Goal: Complete application form: Complete application form

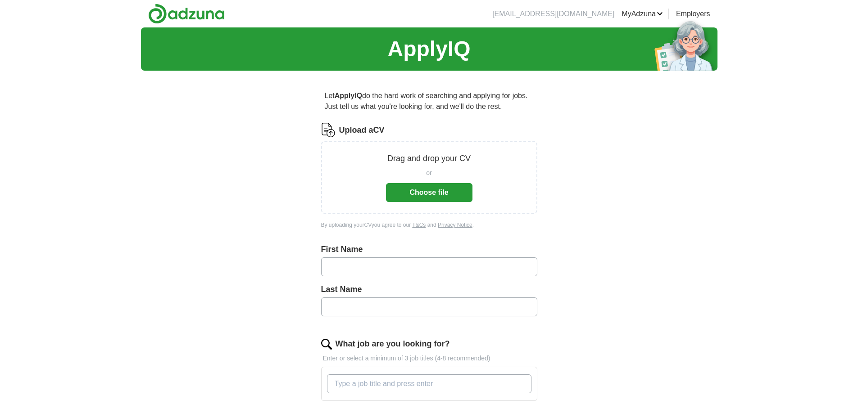
click at [408, 194] on button "Choose file" at bounding box center [429, 192] width 86 height 19
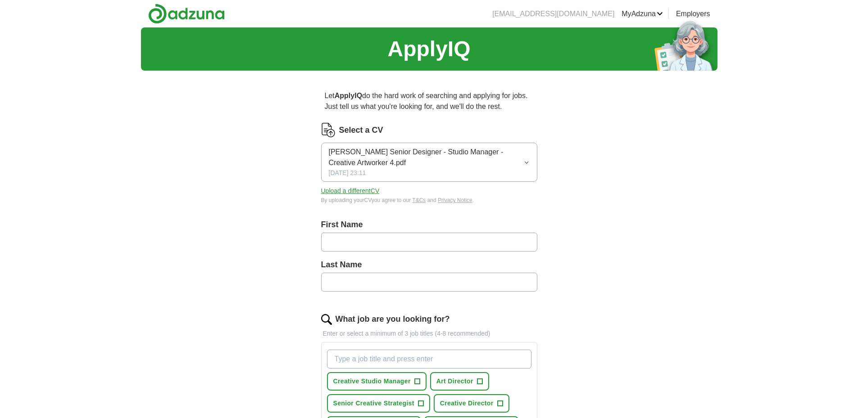
click at [327, 236] on input "text" at bounding box center [429, 242] width 216 height 19
type input "*****"
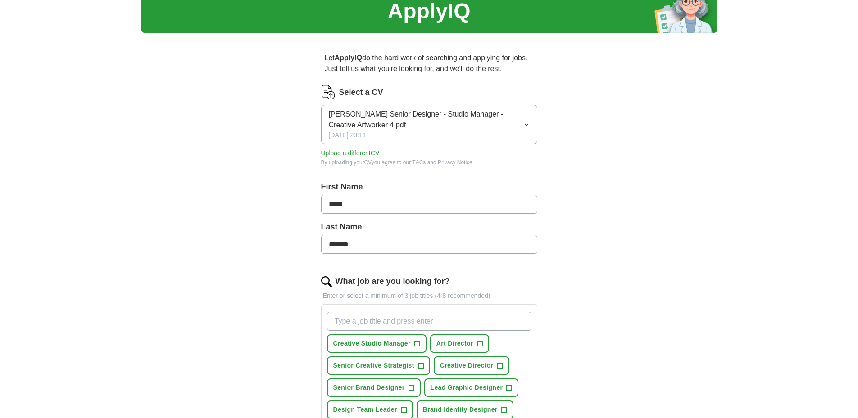
scroll to position [45, 0]
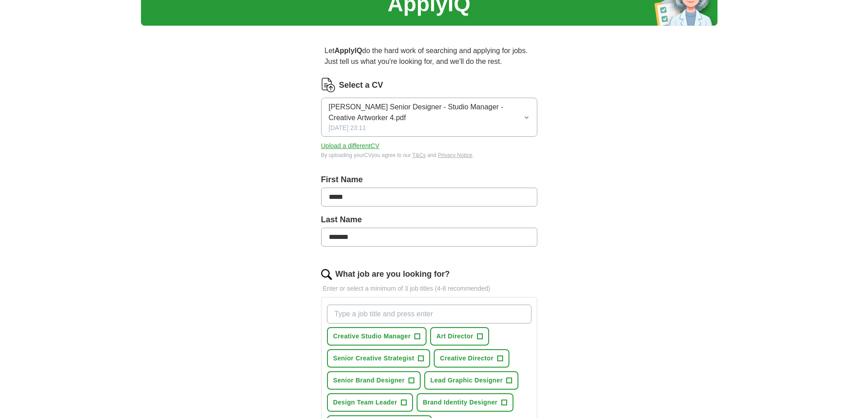
click at [336, 238] on input "*******" at bounding box center [429, 237] width 216 height 19
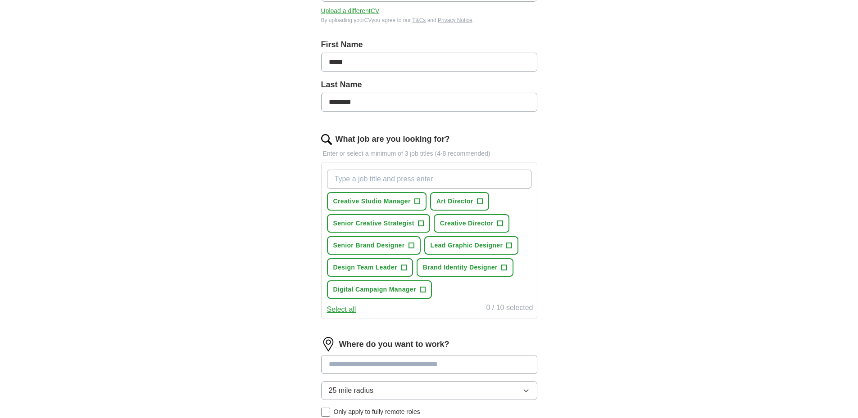
scroll to position [225, 0]
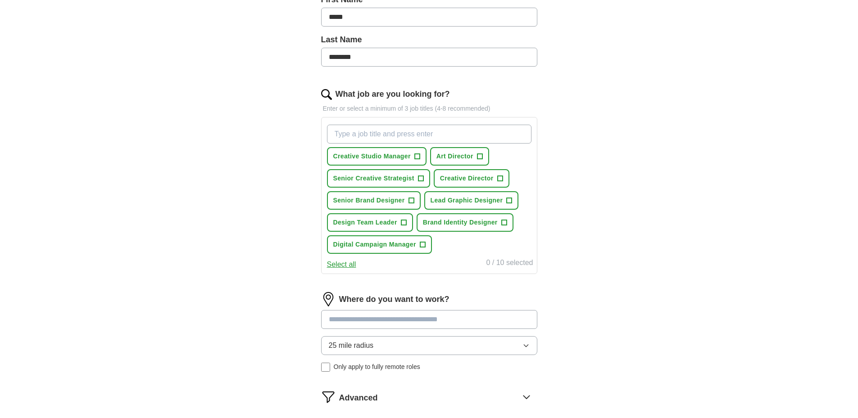
type input "********"
click at [418, 156] on span "+" at bounding box center [416, 156] width 5 height 7
click at [420, 178] on span "+" at bounding box center [420, 178] width 5 height 7
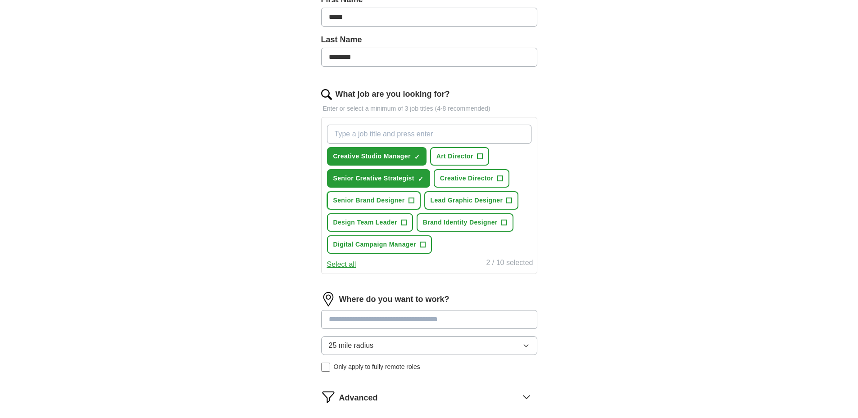
click at [414, 200] on span "+" at bounding box center [411, 200] width 5 height 7
click at [508, 201] on span "+" at bounding box center [509, 200] width 5 height 7
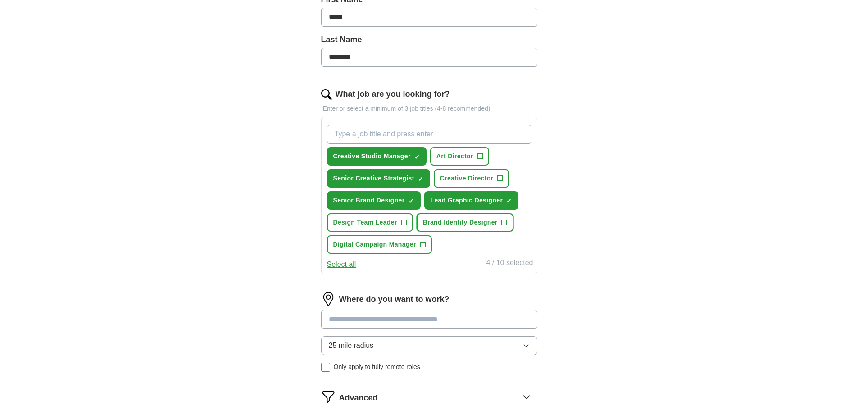
click at [502, 223] on span "+" at bounding box center [503, 222] width 5 height 7
click at [407, 219] on button "Design Team Leader +" at bounding box center [370, 223] width 86 height 18
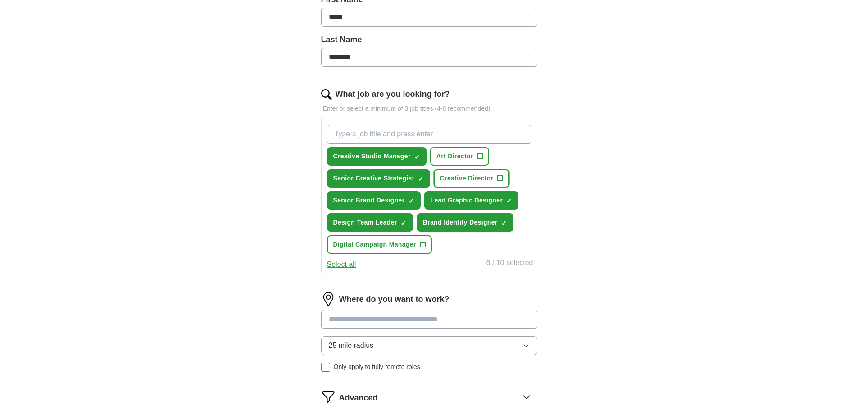
click at [483, 178] on span "Creative Director" at bounding box center [467, 178] width 54 height 9
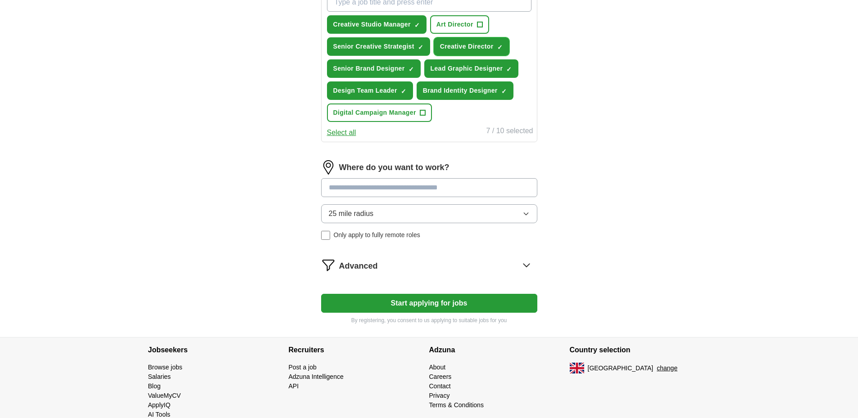
scroll to position [360, 0]
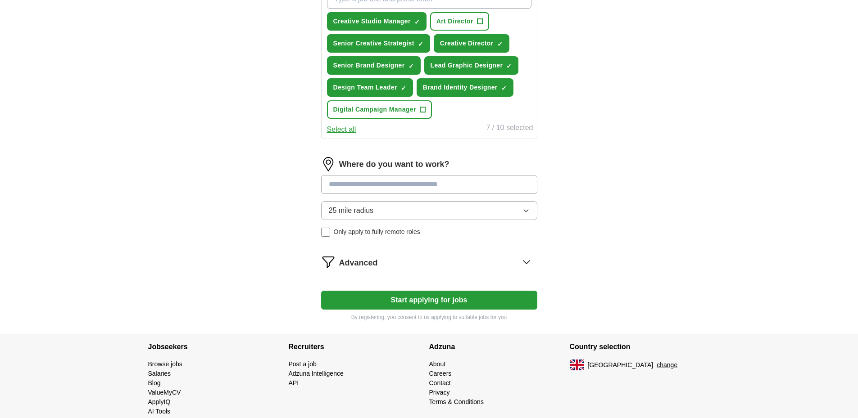
click at [384, 185] on input at bounding box center [429, 184] width 216 height 19
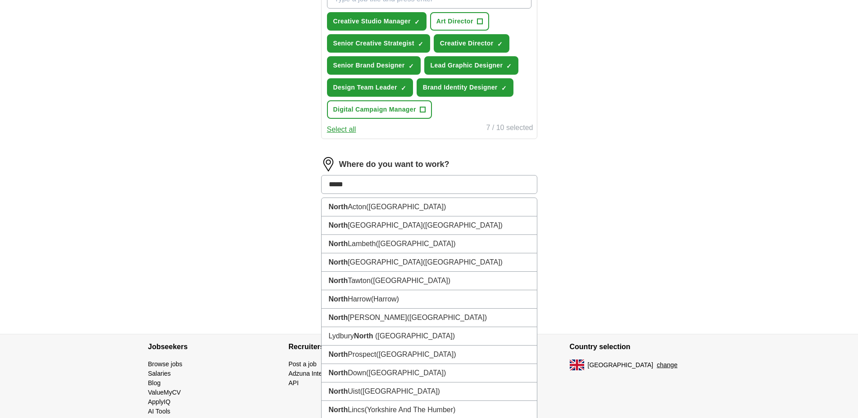
type input "******"
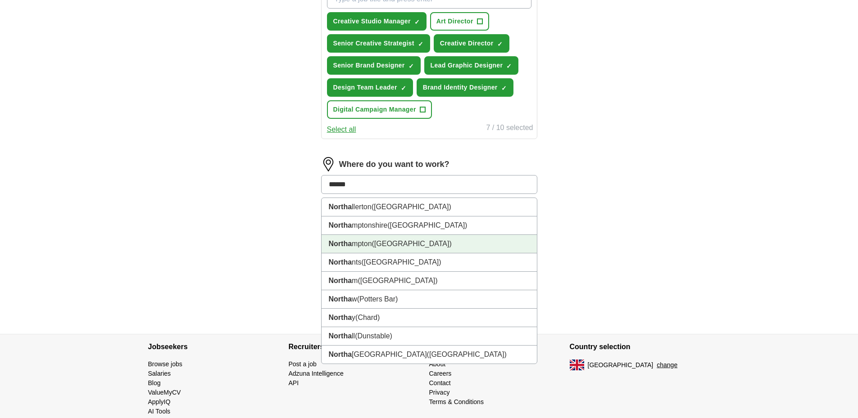
click at [366, 245] on li "Northa mpton ([GEOGRAPHIC_DATA])" at bounding box center [429, 244] width 215 height 18
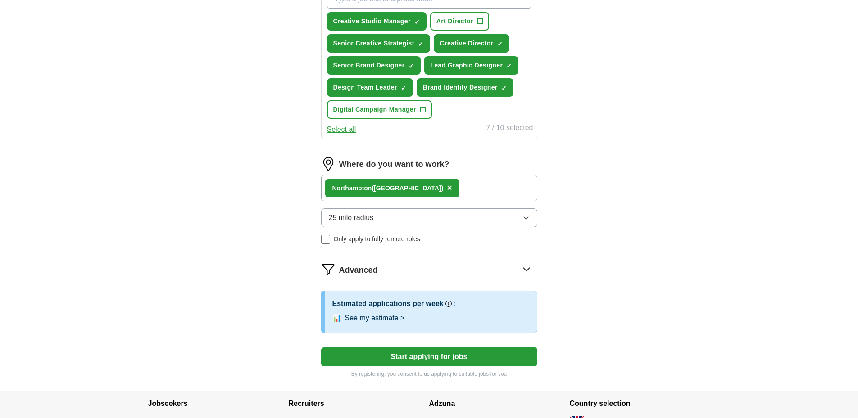
click at [377, 216] on button "25 mile radius" at bounding box center [429, 218] width 216 height 19
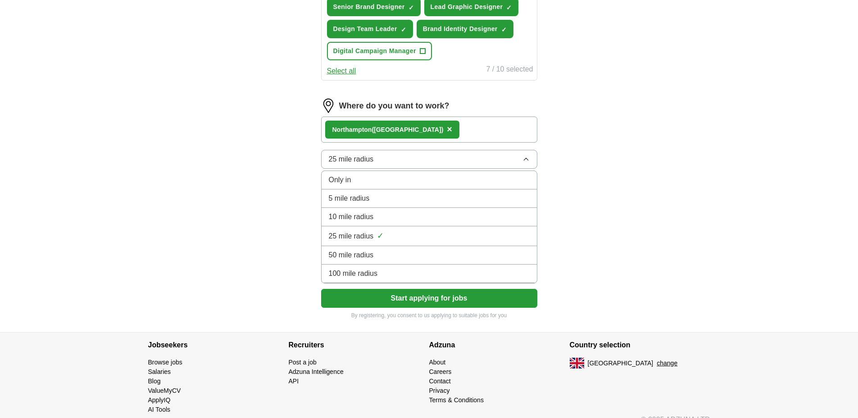
scroll to position [433, 0]
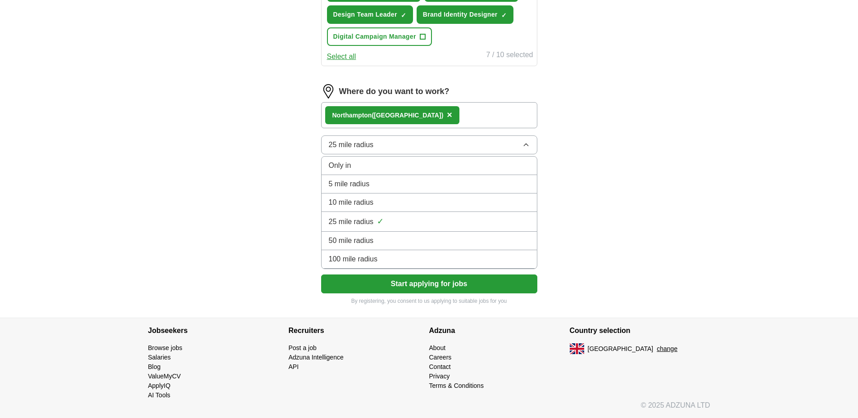
click at [372, 242] on span "50 mile radius" at bounding box center [351, 241] width 45 height 11
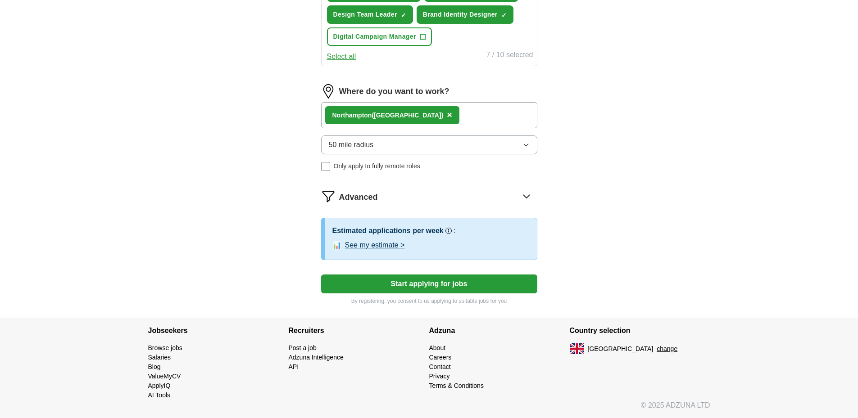
click at [420, 284] on button "Start applying for jobs" at bounding box center [429, 284] width 216 height 19
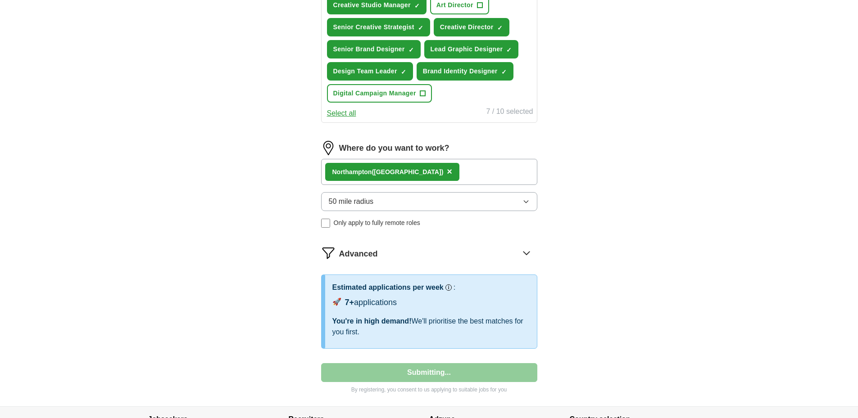
select select "**"
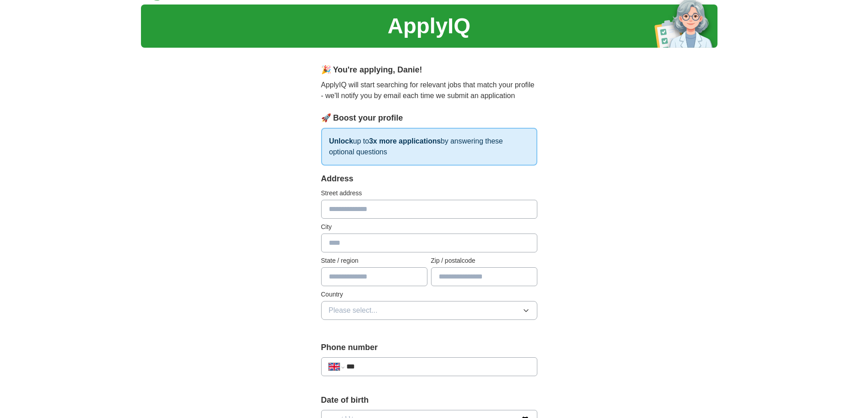
scroll to position [45, 0]
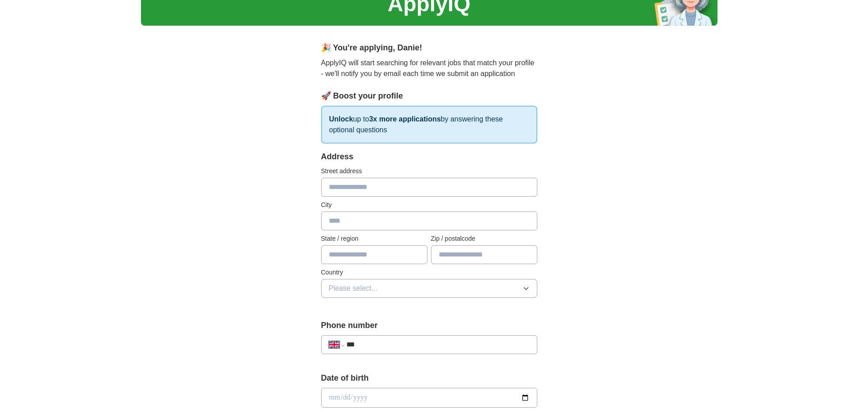
click at [382, 191] on input "text" at bounding box center [429, 187] width 216 height 19
type input "**********"
type input "******"
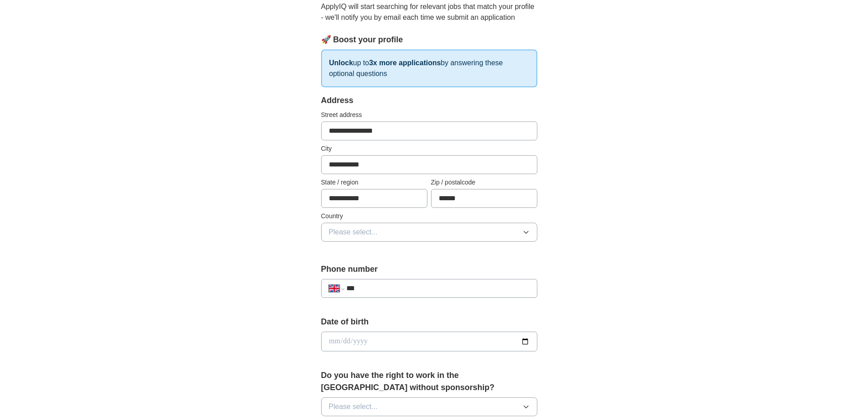
scroll to position [135, 0]
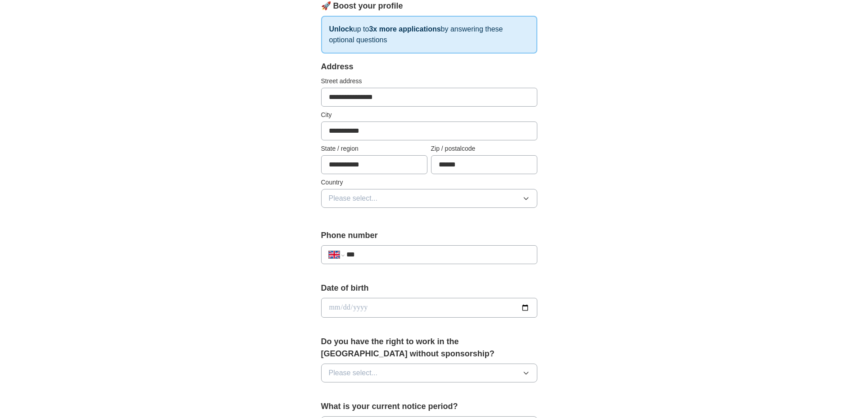
click at [359, 199] on span "Please select..." at bounding box center [353, 198] width 49 height 11
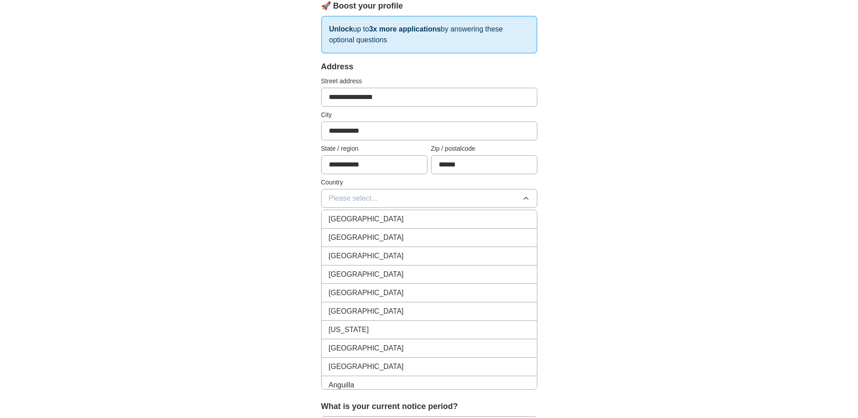
click at [359, 219] on span "[GEOGRAPHIC_DATA]" at bounding box center [366, 219] width 75 height 11
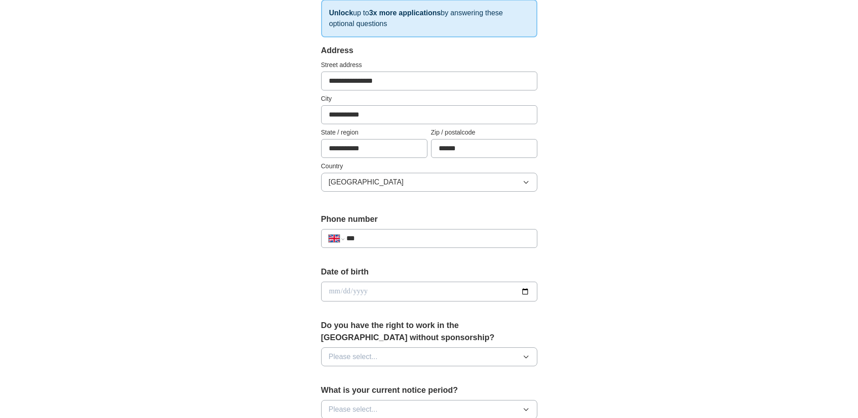
scroll to position [225, 0]
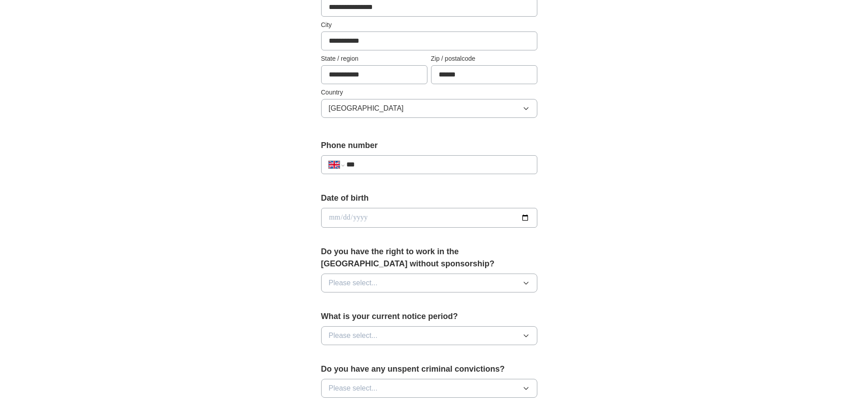
click at [368, 165] on input "***" at bounding box center [437, 164] width 183 height 11
type input "**********"
click at [407, 214] on input "date" at bounding box center [429, 218] width 216 height 20
type input "**********"
click at [395, 282] on button "Please select..." at bounding box center [429, 283] width 216 height 19
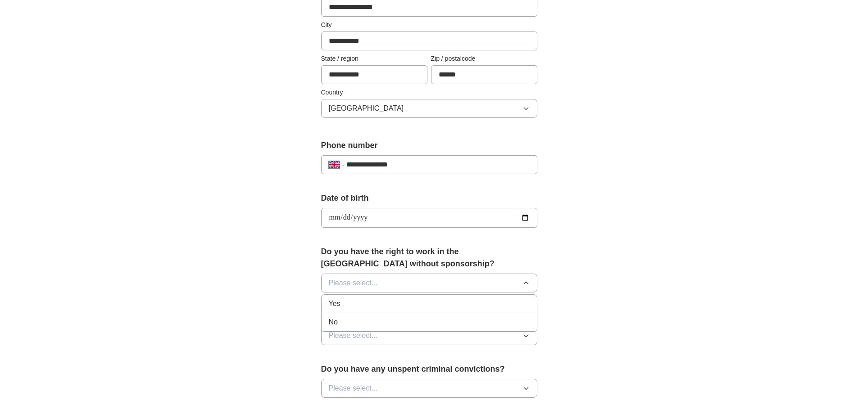
click at [385, 297] on li "Yes" at bounding box center [429, 304] width 215 height 18
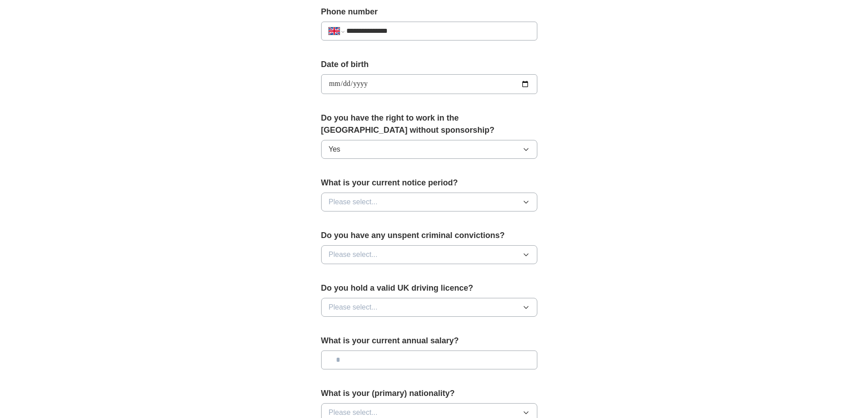
scroll to position [360, 0]
click at [368, 202] on span "Please select..." at bounding box center [353, 200] width 49 height 11
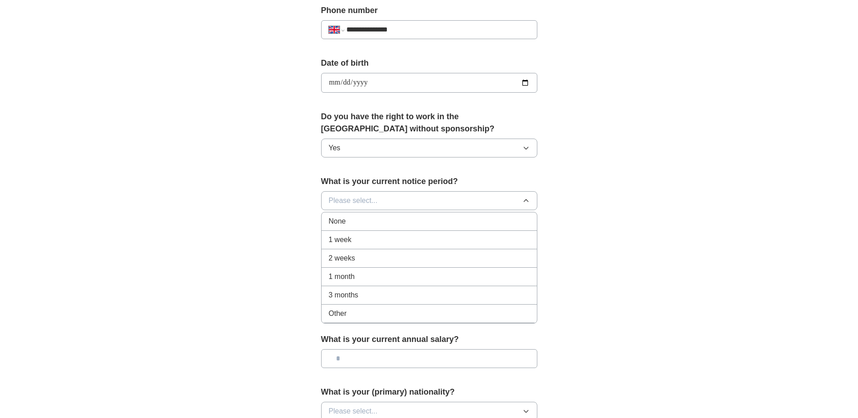
click at [360, 225] on div "None" at bounding box center [429, 221] width 201 height 11
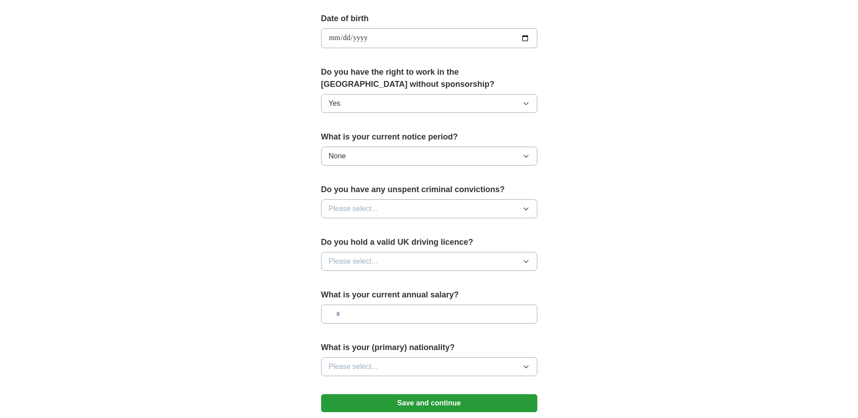
scroll to position [405, 0]
click at [364, 208] on span "Please select..." at bounding box center [353, 208] width 49 height 11
click at [359, 242] on li "No" at bounding box center [429, 248] width 215 height 18
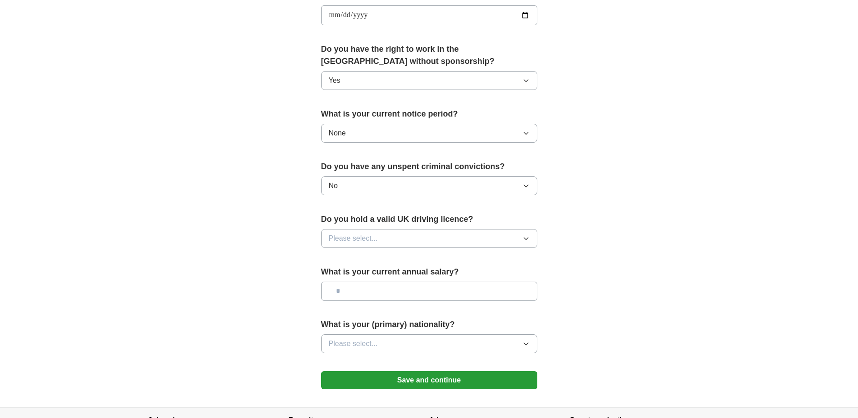
scroll to position [450, 0]
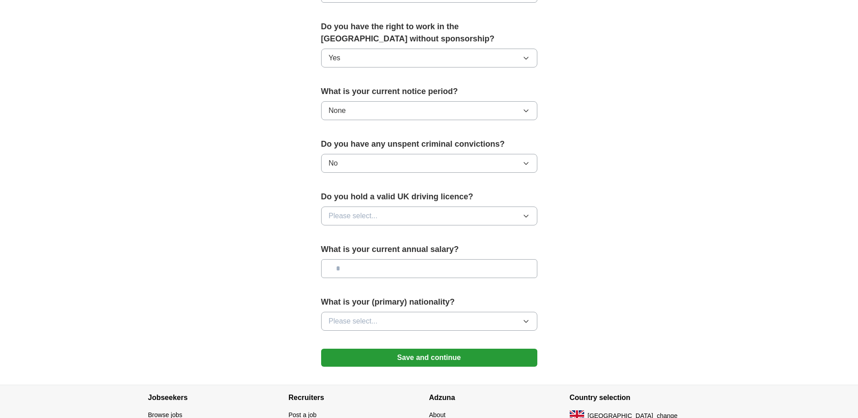
click at [374, 216] on span "Please select..." at bounding box center [353, 216] width 49 height 11
click at [369, 237] on div "Yes" at bounding box center [429, 237] width 201 height 11
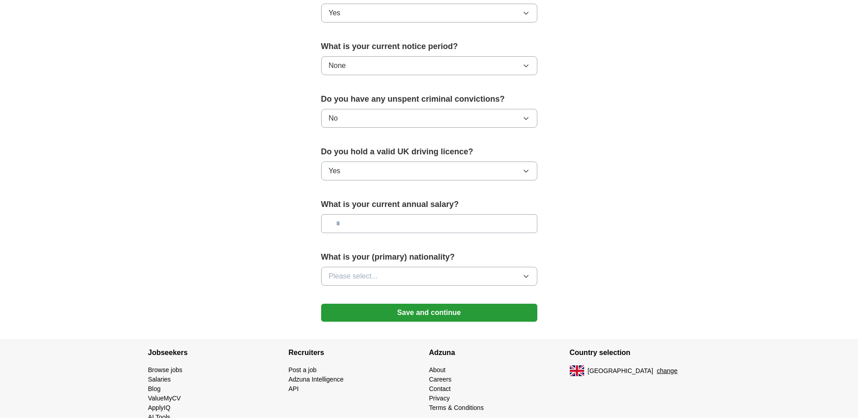
click at [359, 227] on input "text" at bounding box center [429, 223] width 216 height 19
type input "*******"
click at [377, 274] on button "Please select..." at bounding box center [429, 276] width 216 height 19
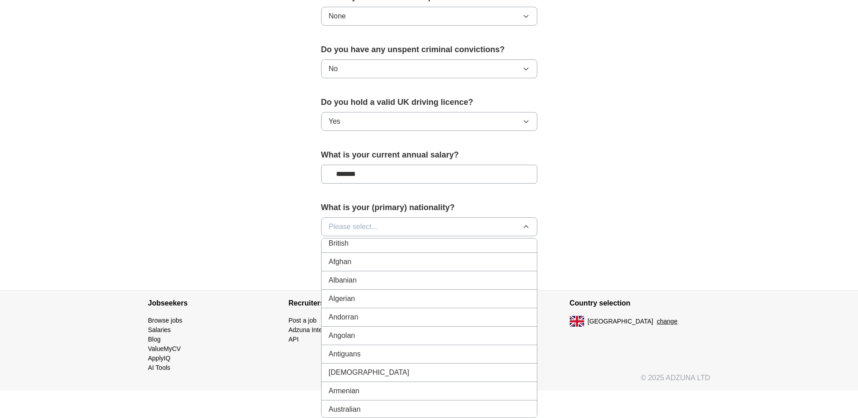
scroll to position [0, 0]
click at [374, 265] on div "British" at bounding box center [429, 266] width 201 height 11
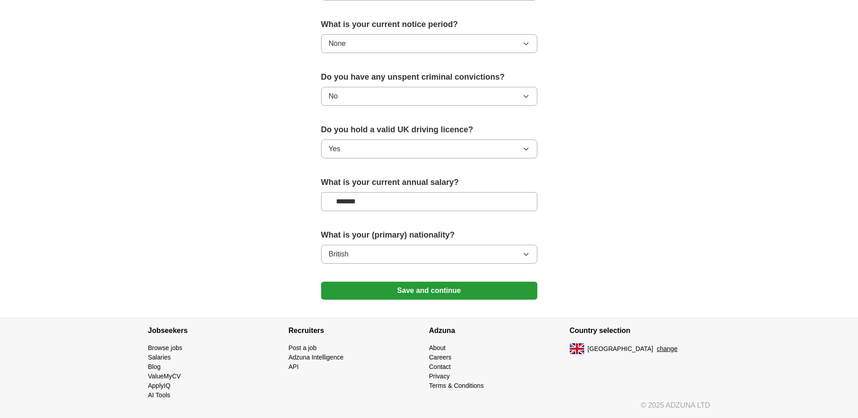
click at [415, 291] on button "Save and continue" at bounding box center [429, 291] width 216 height 18
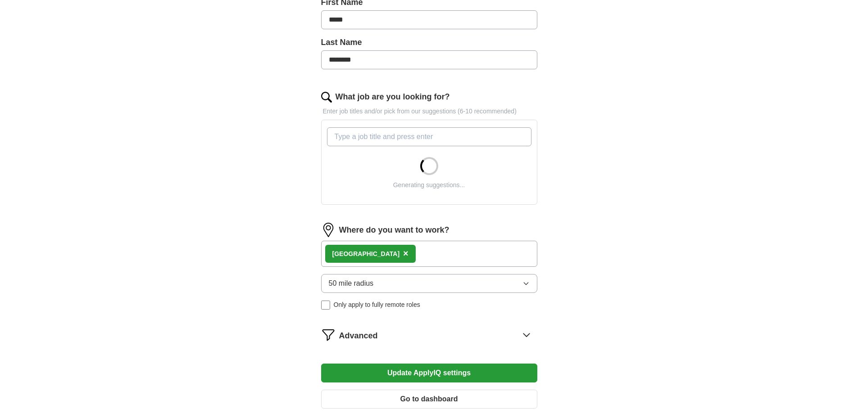
scroll to position [225, 0]
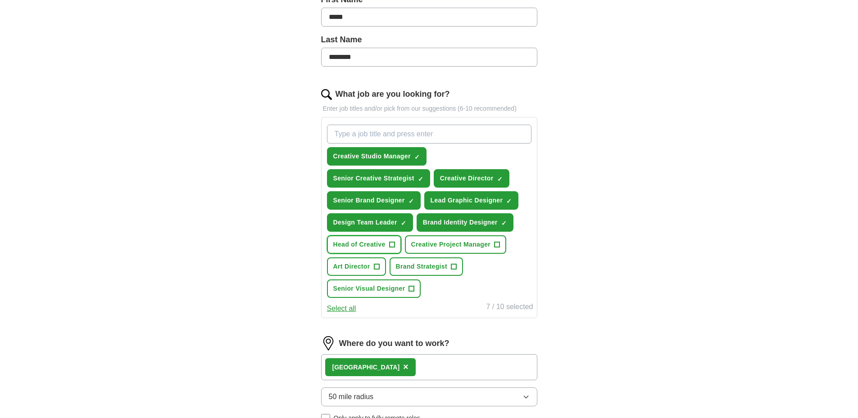
click at [392, 245] on span "+" at bounding box center [391, 244] width 5 height 7
click at [379, 286] on span "Senior Visual Designer" at bounding box center [369, 288] width 72 height 9
click at [376, 269] on span "+" at bounding box center [376, 267] width 5 height 7
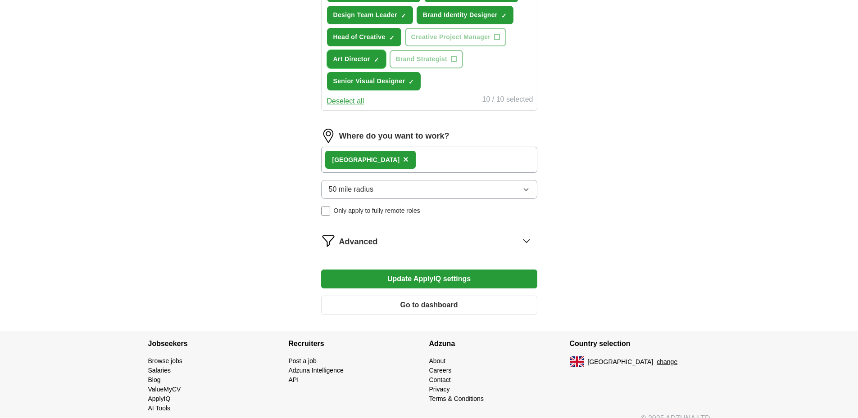
scroll to position [446, 0]
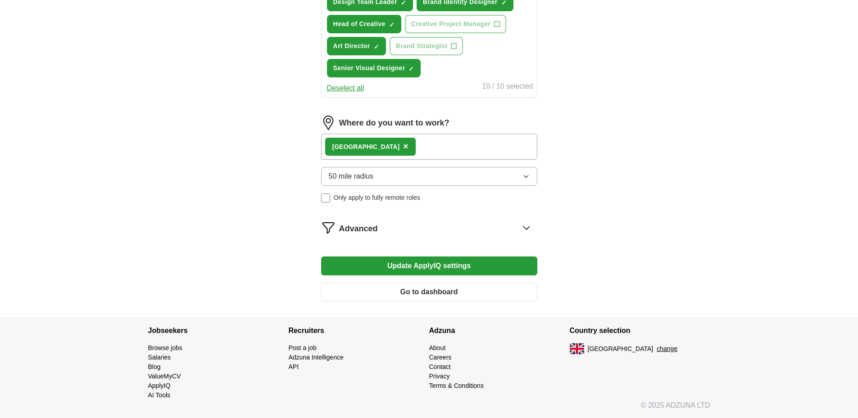
click at [428, 267] on button "Update ApplyIQ settings" at bounding box center [429, 266] width 216 height 19
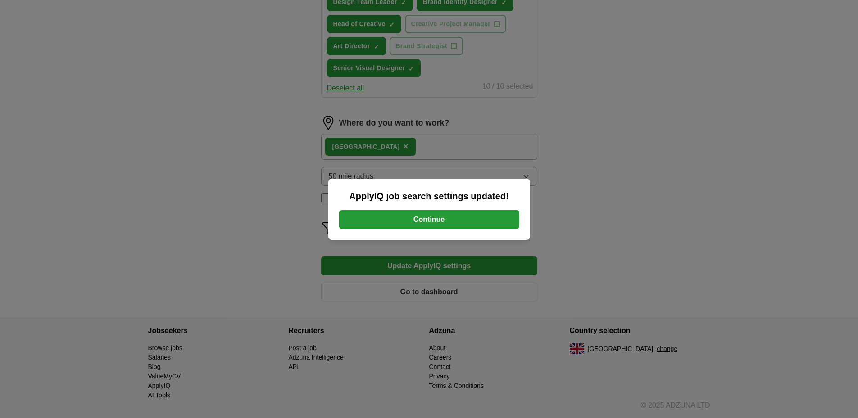
click at [429, 223] on button "Continue" at bounding box center [429, 219] width 180 height 19
